Goal: Find specific page/section: Find specific page/section

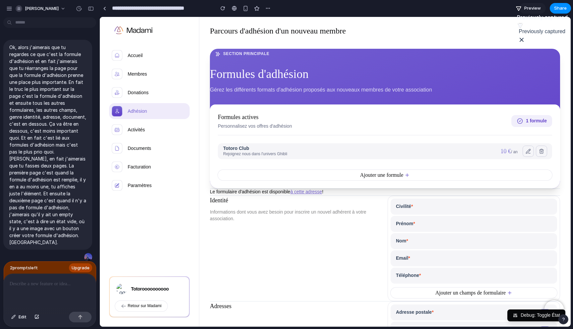
scroll to position [971, 0]
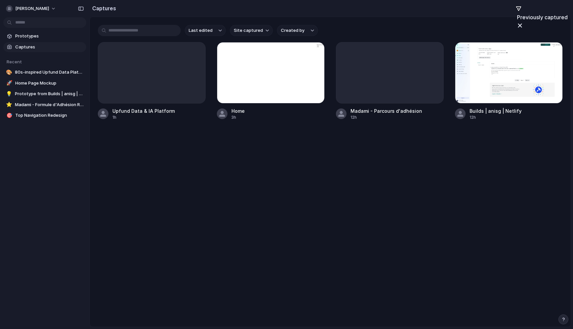
click at [372, 28] on div "Last edited Site captured Created by" at bounding box center [330, 30] width 465 height 11
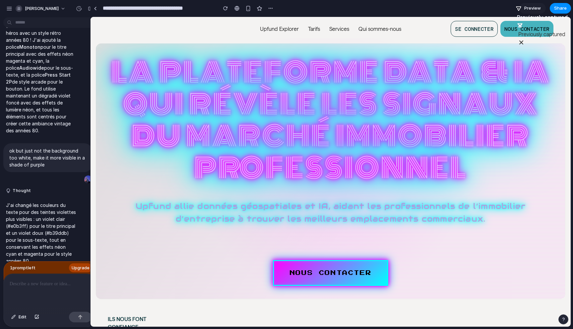
drag, startPoint x: 98, startPoint y: 88, endPoint x: 43, endPoint y: 213, distance: 136.1
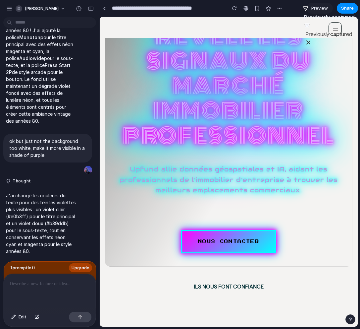
scroll to position [100, 0]
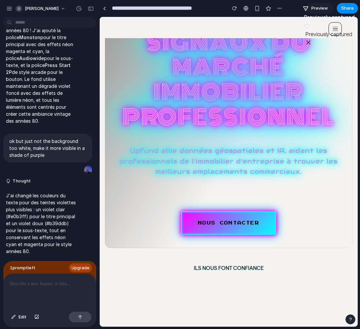
click at [254, 148] on p "Upfund allie données géospatiales et IA, aidant les professionnels de l’immobil…" at bounding box center [228, 161] width 221 height 31
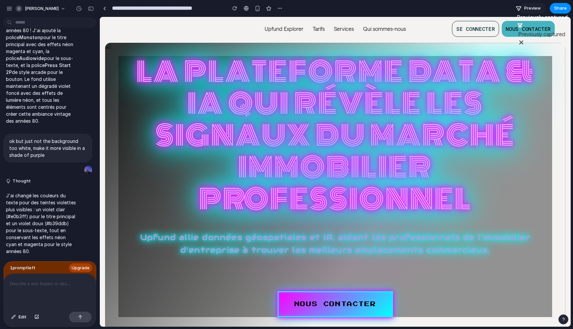
scroll to position [0, 0]
